Goal: Transaction & Acquisition: Purchase product/service

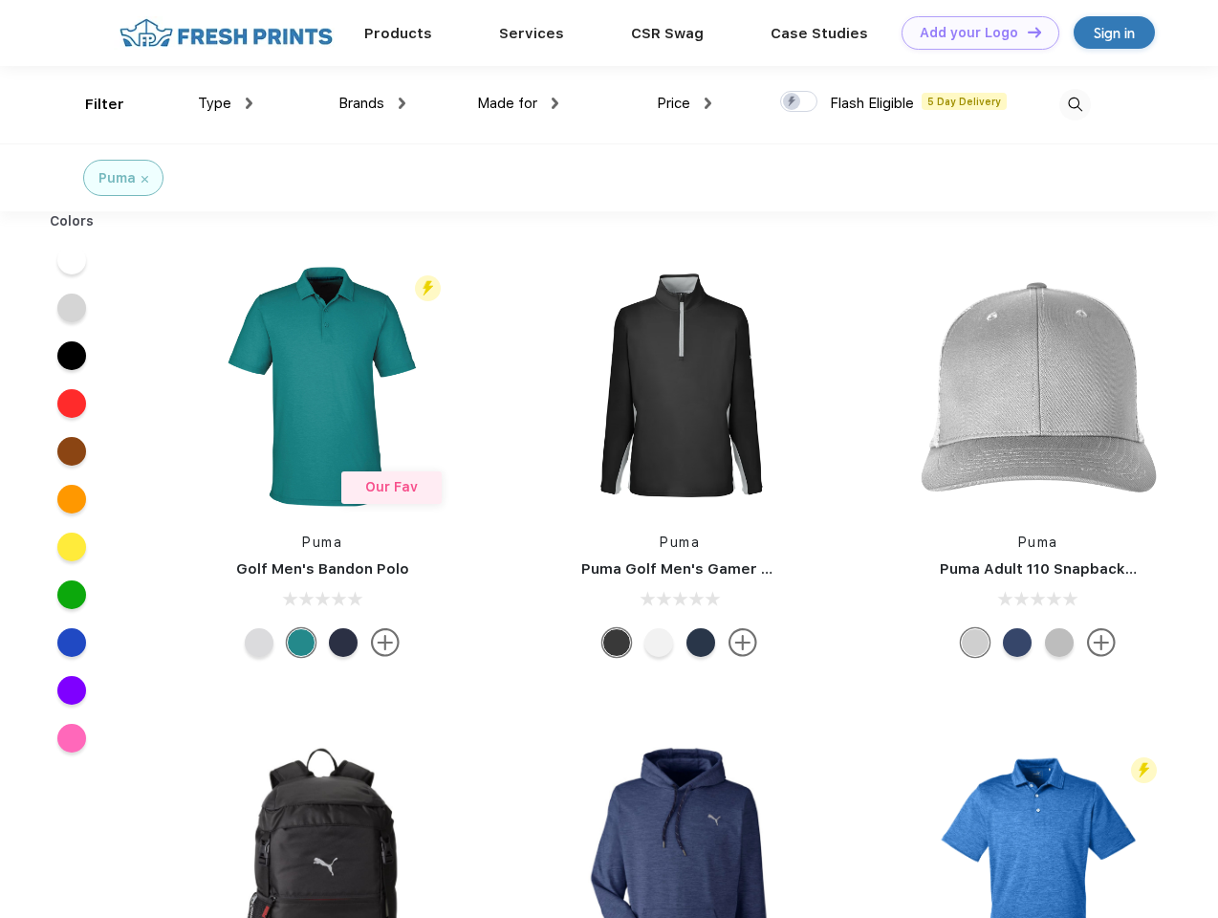
click at [973, 33] on link "Add your Logo Design Tool" at bounding box center [980, 32] width 158 height 33
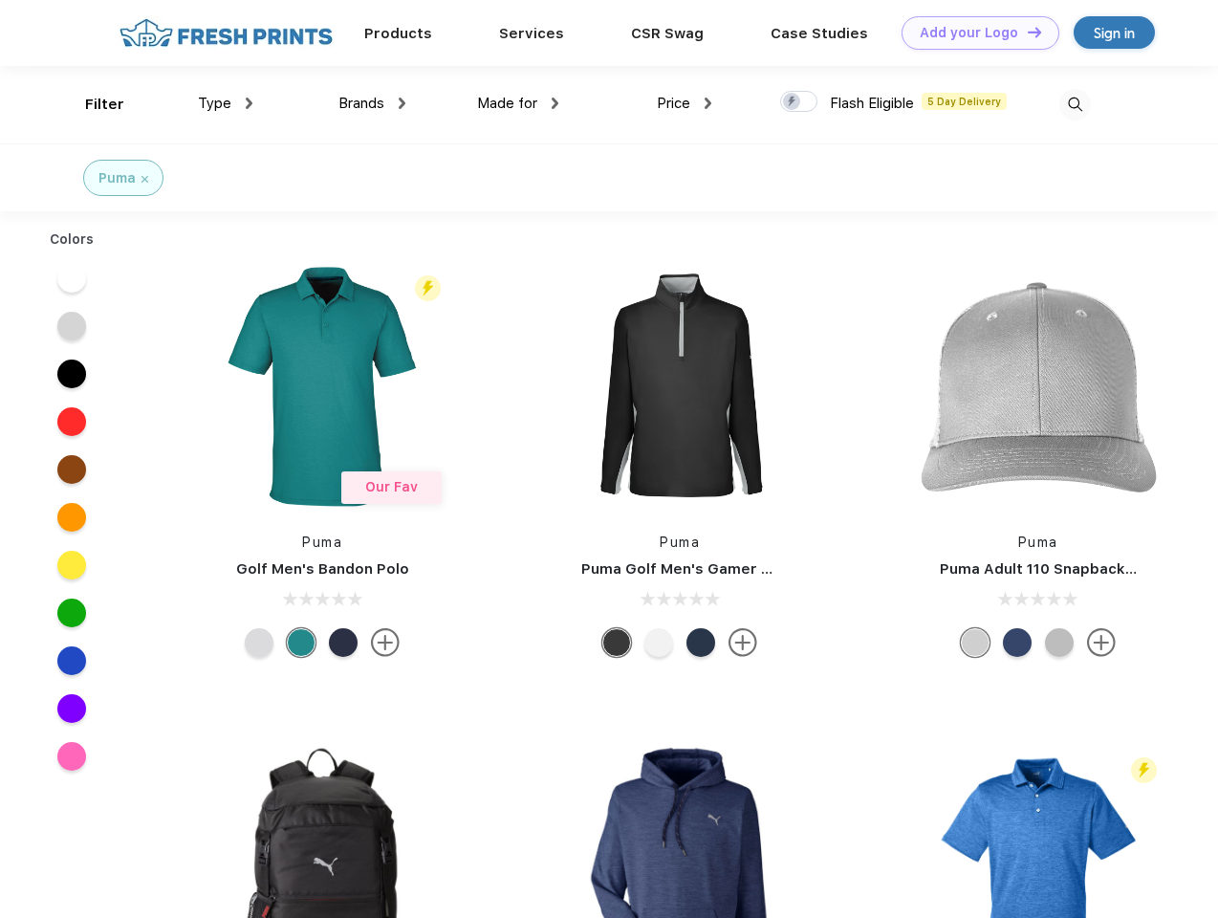
click at [0, 0] on div "Design Tool" at bounding box center [0, 0] width 0 height 0
click at [1026, 32] on link "Add your Logo Design Tool" at bounding box center [980, 32] width 158 height 33
click at [92, 104] on div "Filter" at bounding box center [104, 105] width 39 height 22
click at [226, 103] on span "Type" at bounding box center [214, 103] width 33 height 17
click at [372, 103] on span "Brands" at bounding box center [361, 103] width 46 height 17
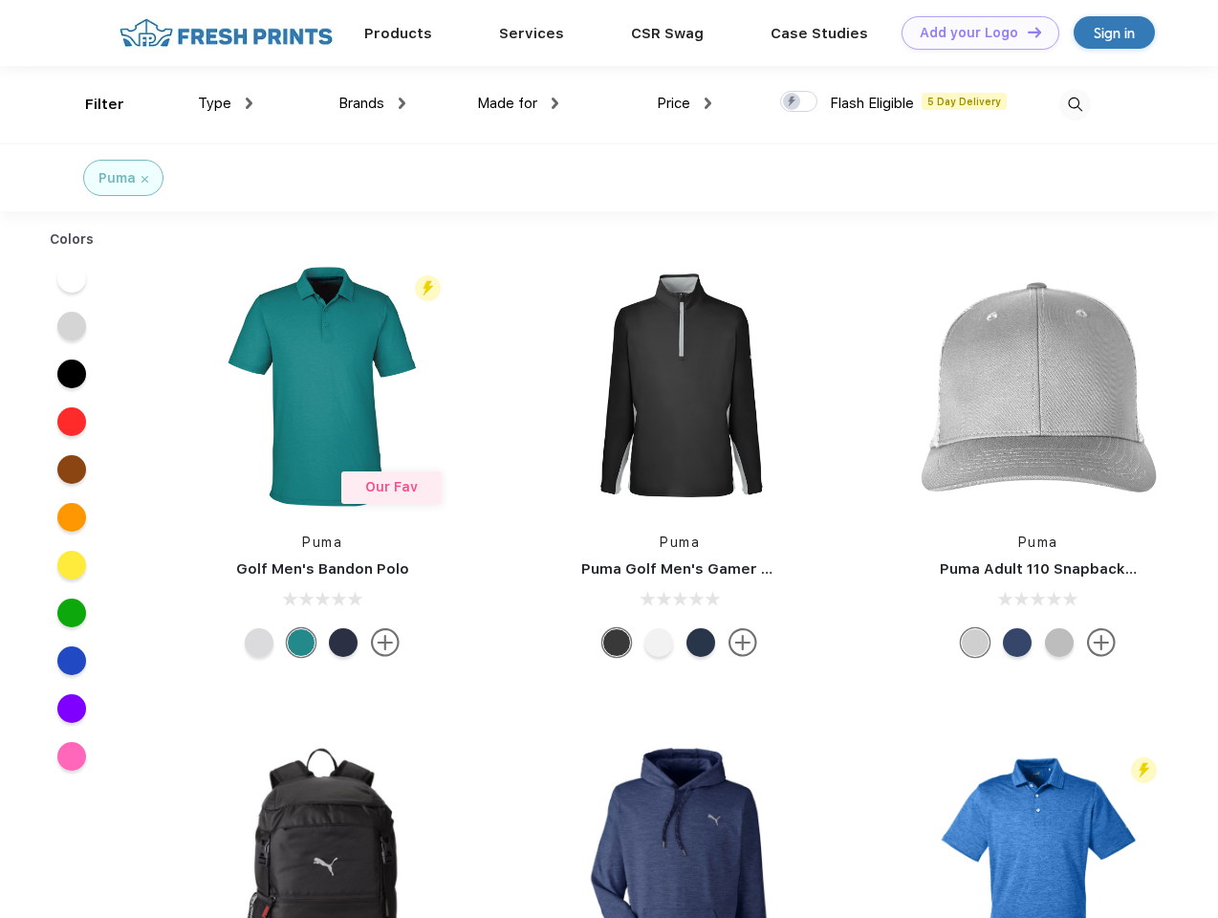
click at [518, 103] on span "Made for" at bounding box center [507, 103] width 60 height 17
click at [684, 103] on span "Price" at bounding box center [673, 103] width 33 height 17
click at [799, 102] on div at bounding box center [798, 101] width 37 height 21
click at [792, 102] on input "checkbox" at bounding box center [786, 96] width 12 height 12
click at [1075, 104] on img at bounding box center [1075, 105] width 32 height 32
